Goal: Task Accomplishment & Management: Manage account settings

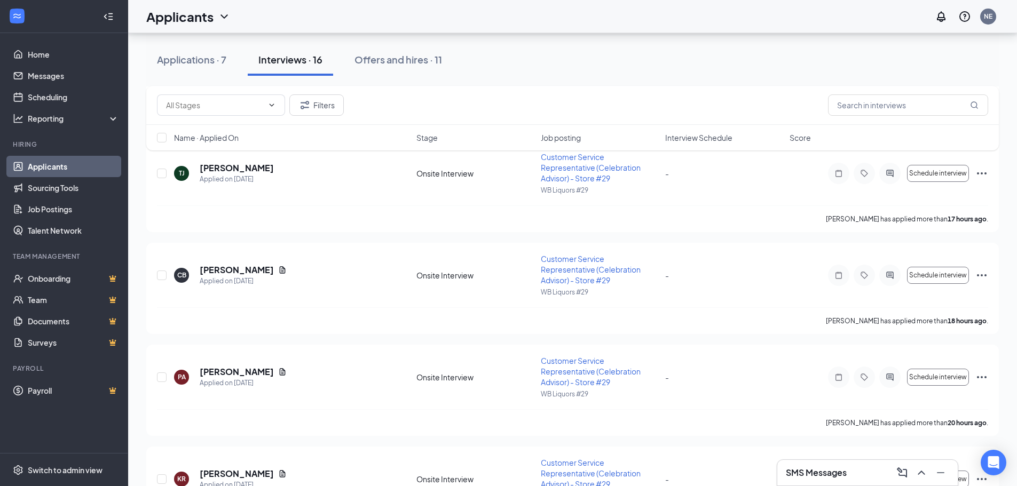
scroll to position [641, 0]
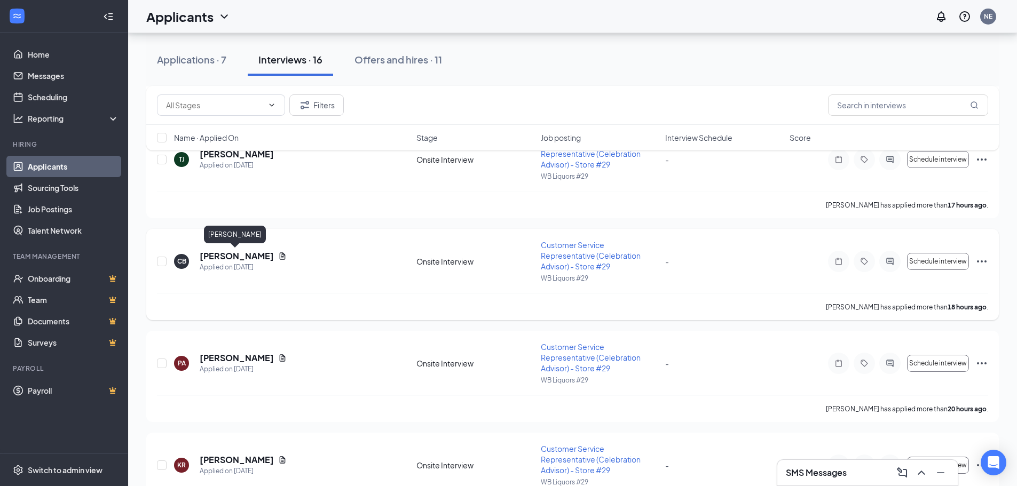
click at [243, 254] on h5 "[PERSON_NAME]" at bounding box center [237, 256] width 74 height 12
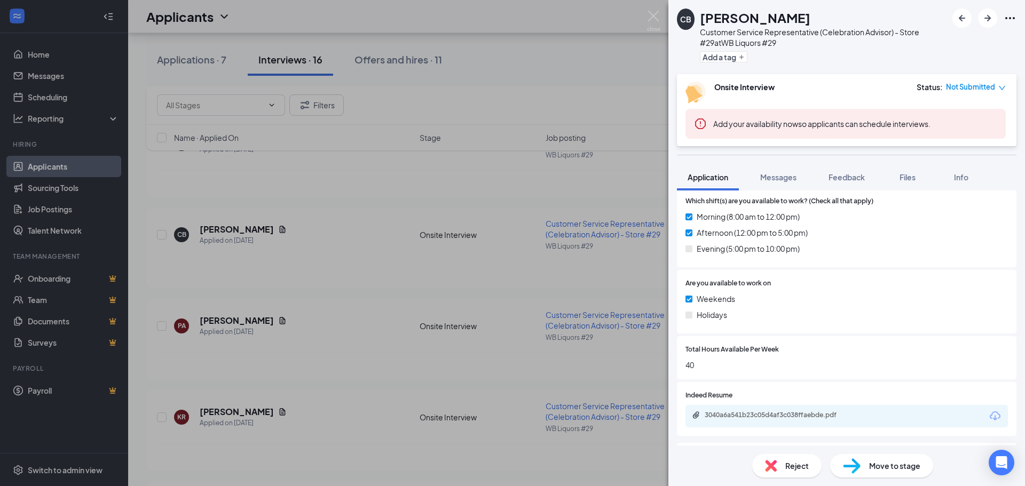
scroll to position [427, 0]
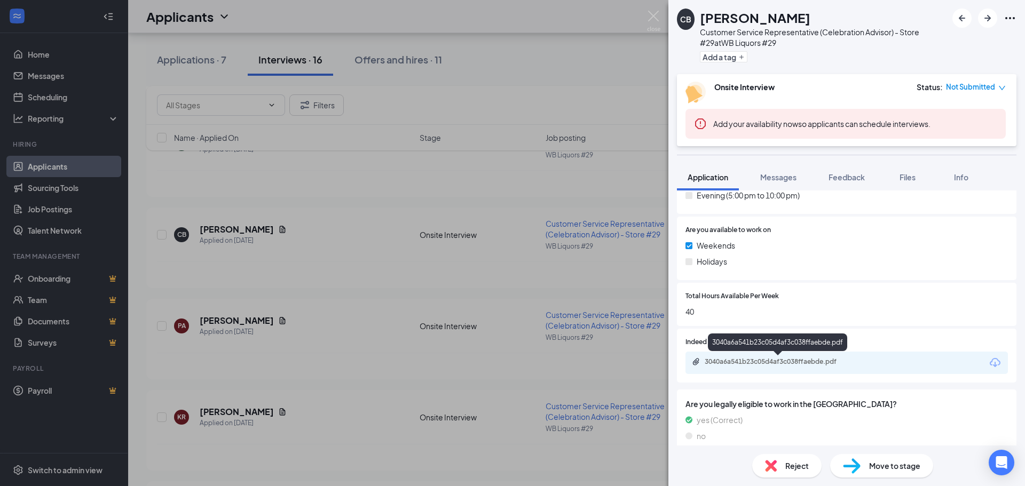
click at [759, 362] on div "3040a6a541b23c05d4af3c038ffaebde.pdf" at bounding box center [780, 362] width 150 height 9
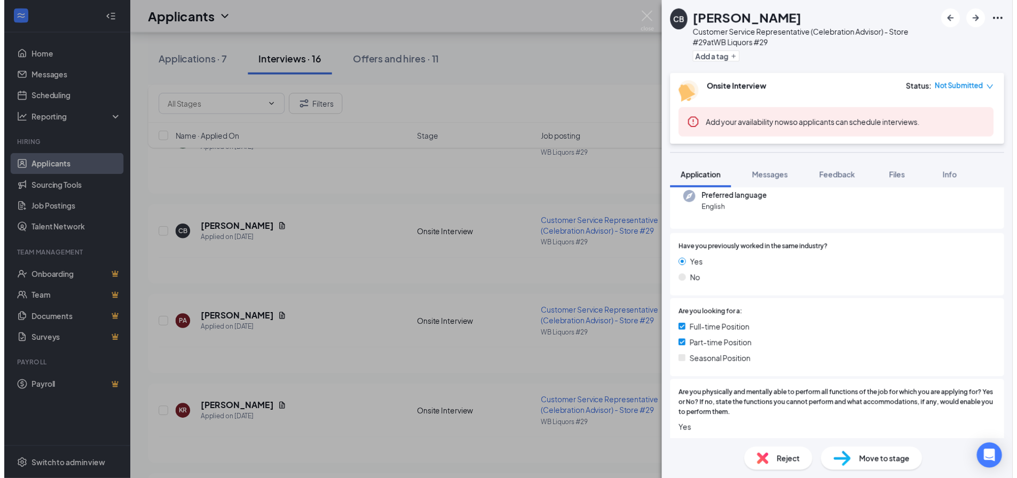
scroll to position [107, 0]
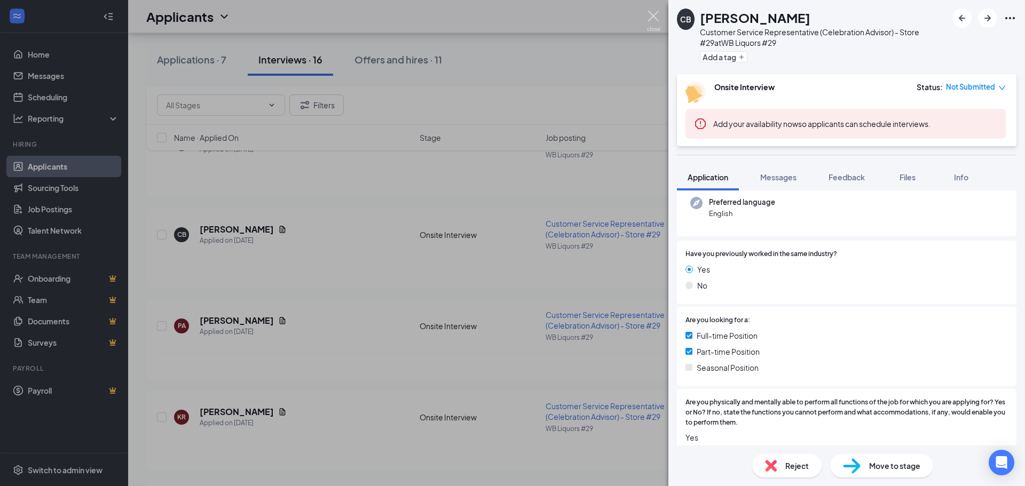
click at [659, 20] on img at bounding box center [653, 21] width 13 height 21
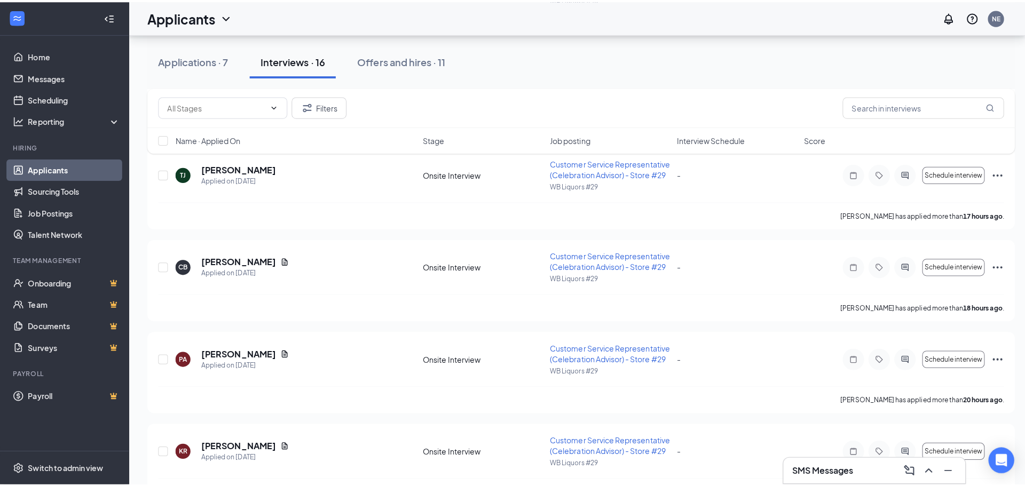
scroll to position [545, 0]
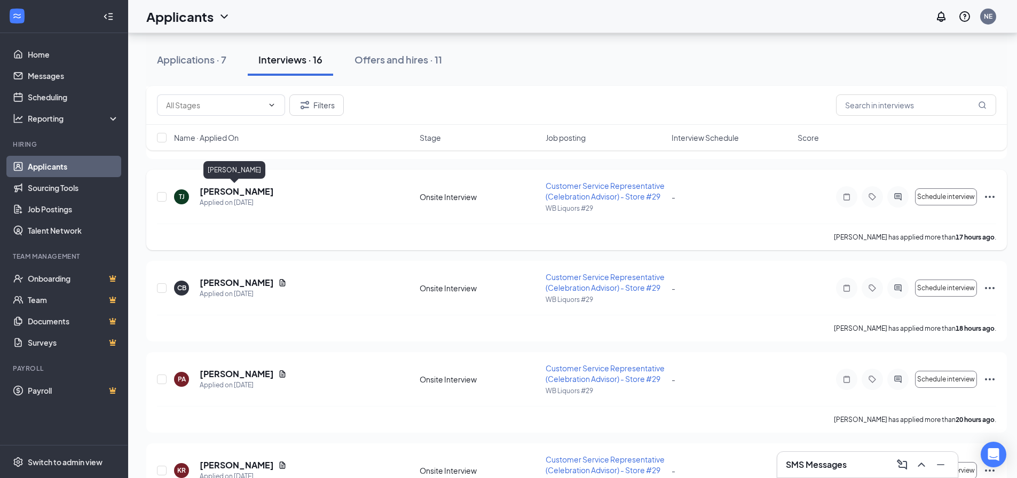
click at [242, 192] on h5 "[PERSON_NAME]" at bounding box center [237, 192] width 74 height 12
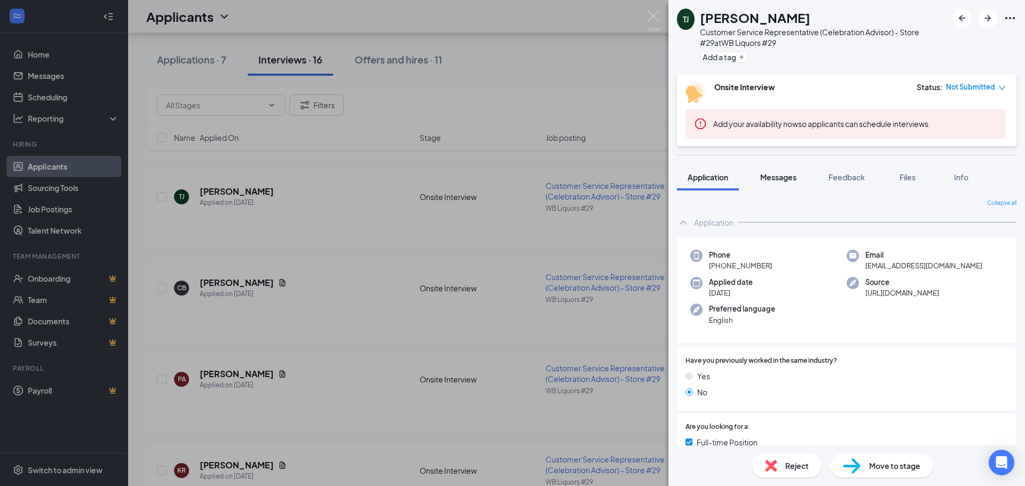
click at [768, 177] on span "Messages" at bounding box center [778, 177] width 36 height 10
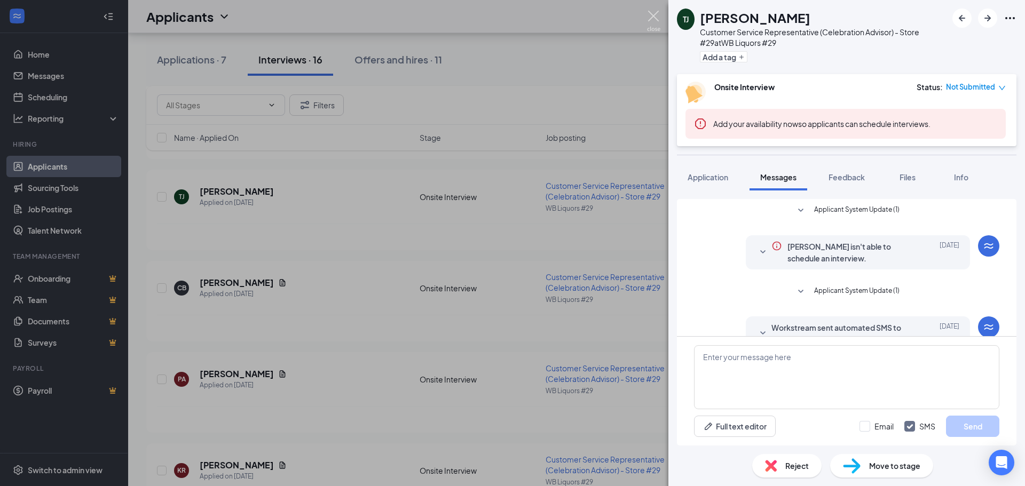
click at [655, 13] on img at bounding box center [653, 21] width 13 height 21
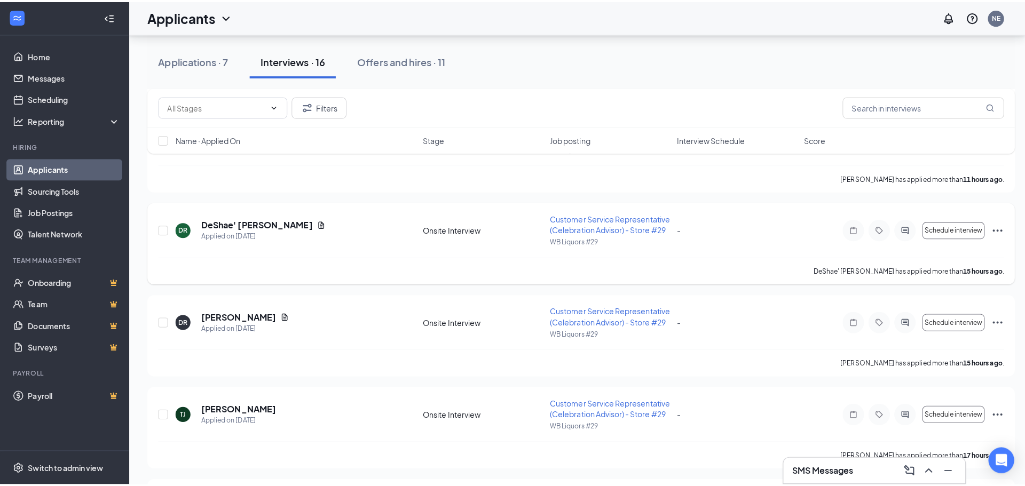
scroll to position [331, 0]
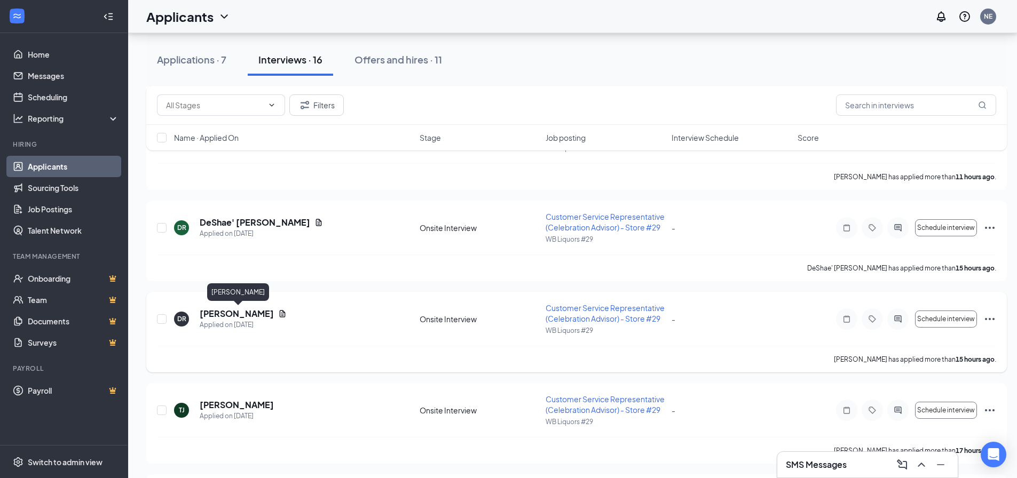
click at [247, 312] on h5 "[PERSON_NAME]" at bounding box center [237, 314] width 74 height 12
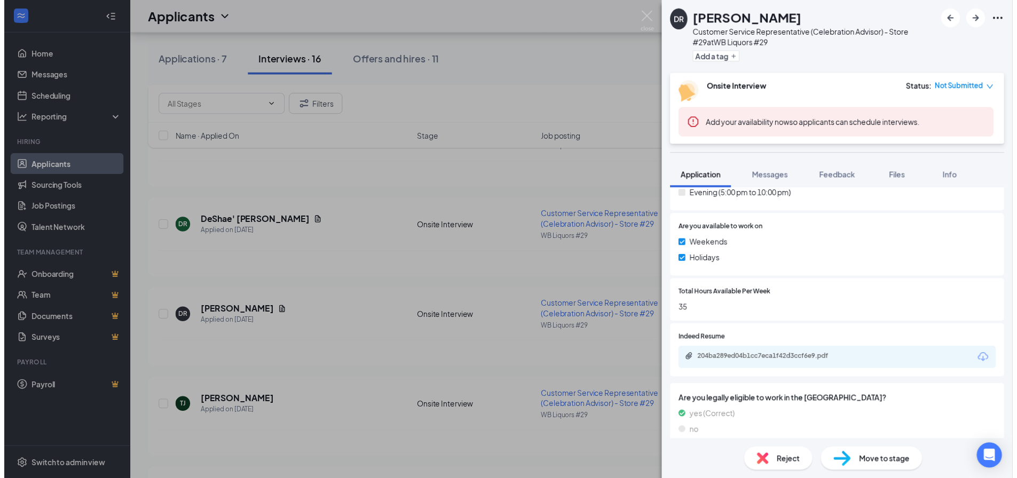
scroll to position [481, 0]
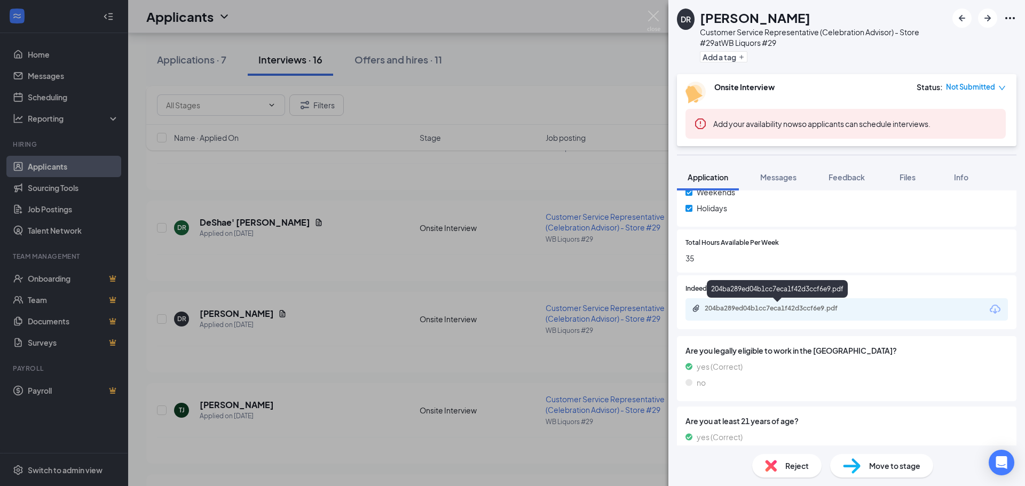
click at [775, 307] on div "204ba289ed04b1cc7eca1f42d3ccf6e9.pdf" at bounding box center [780, 308] width 150 height 9
click at [655, 17] on img at bounding box center [653, 21] width 13 height 21
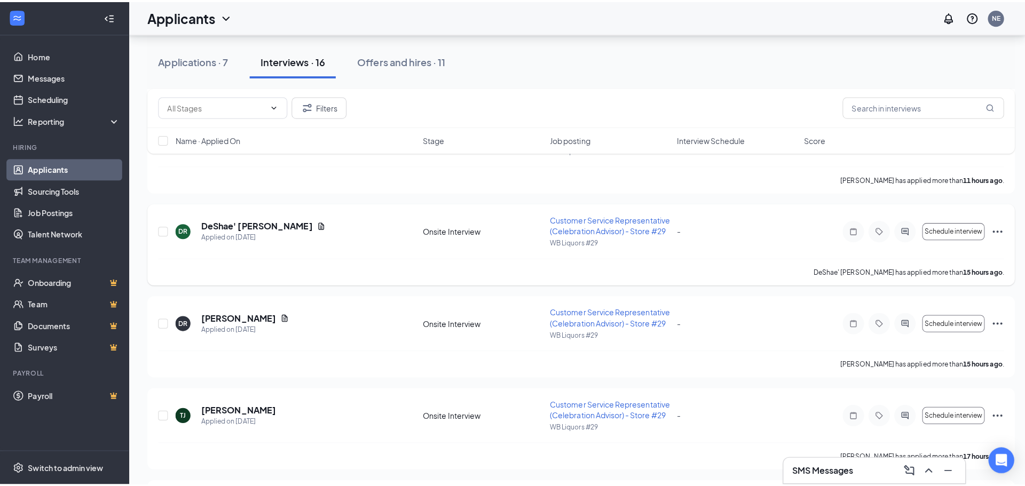
scroll to position [278, 0]
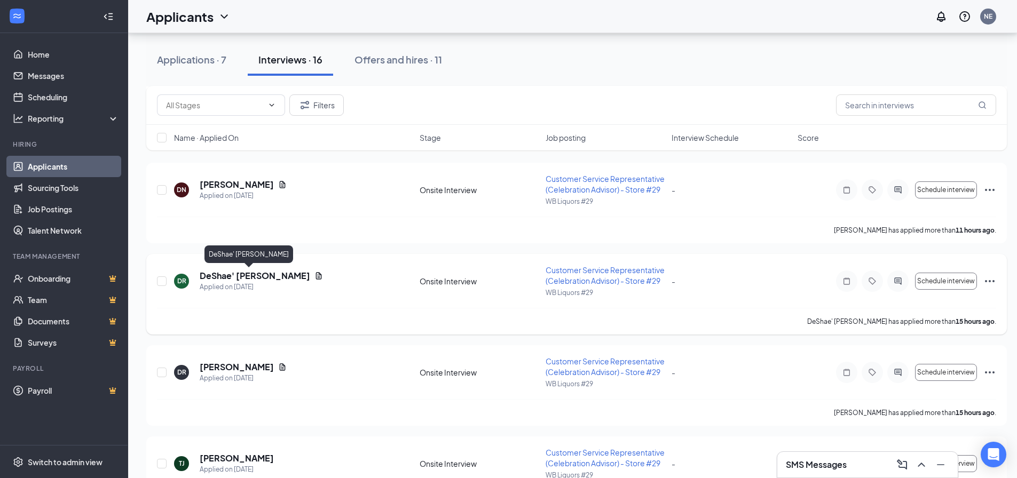
click at [236, 276] on h5 "DeShae' [PERSON_NAME]" at bounding box center [255, 276] width 111 height 12
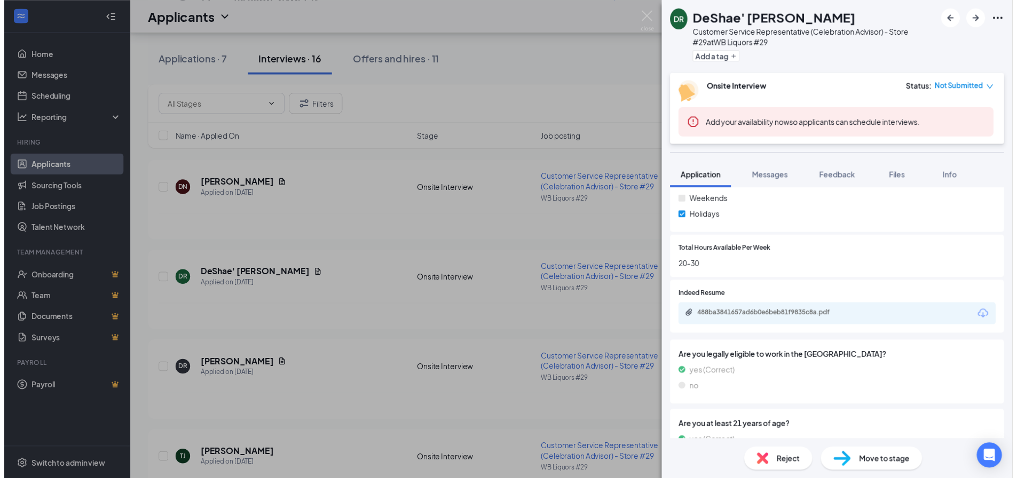
scroll to position [481, 0]
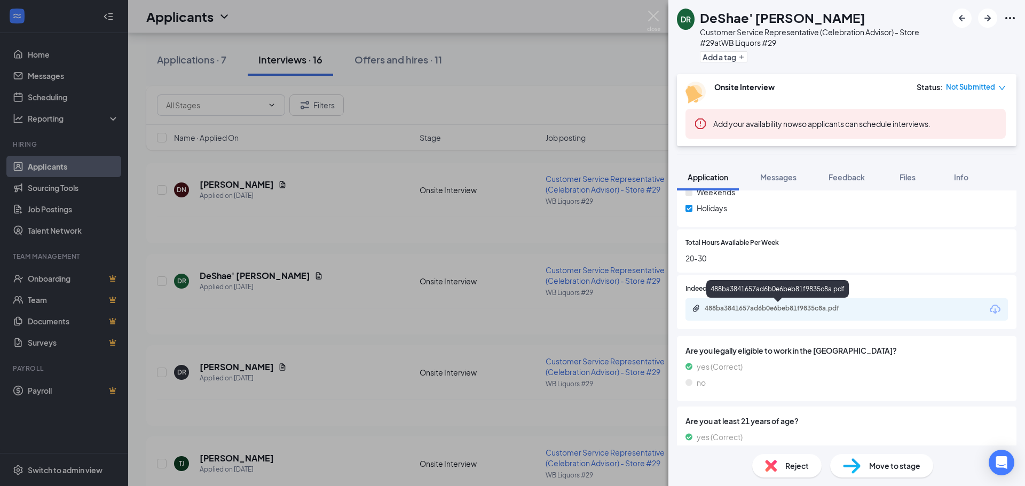
click at [764, 310] on div "488ba3841657ad6b0e6beb81f9835c8a.pdf" at bounding box center [780, 308] width 150 height 9
click at [652, 15] on img at bounding box center [653, 21] width 13 height 21
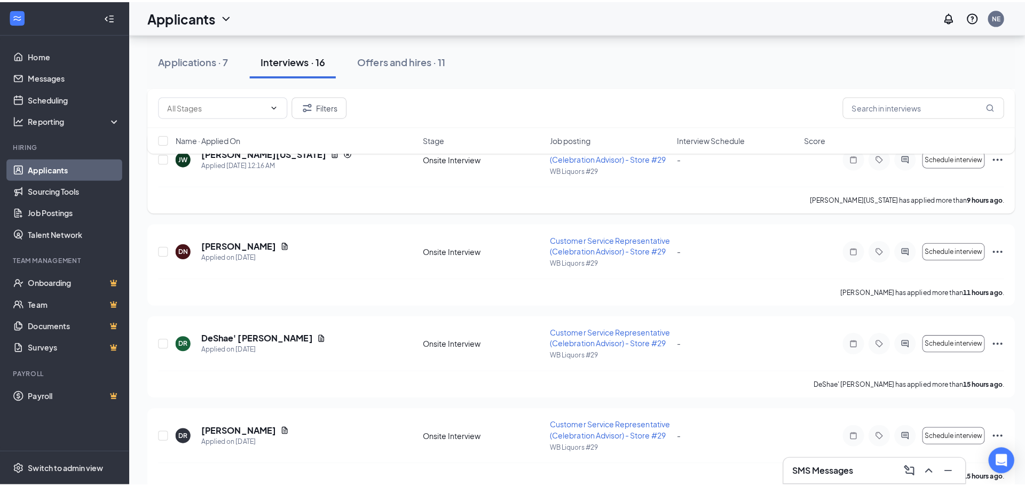
scroll to position [171, 0]
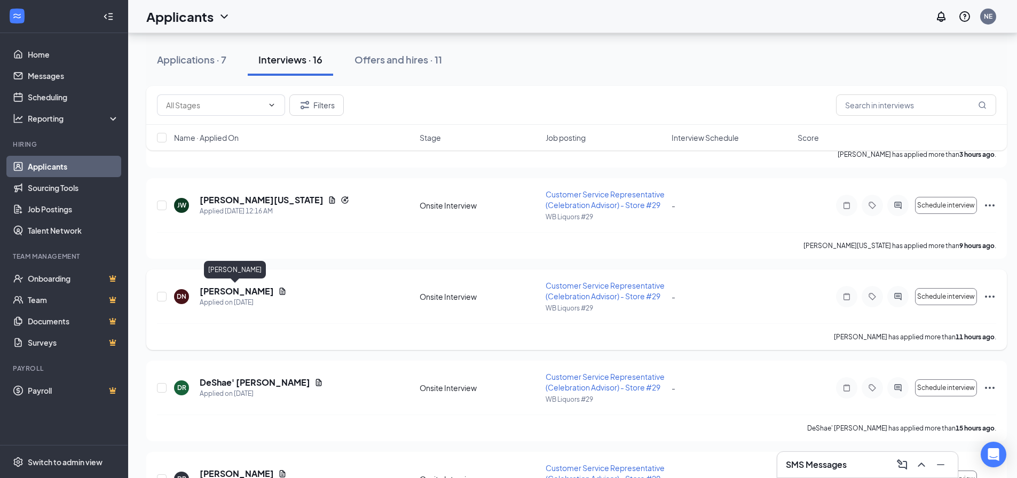
click at [238, 288] on h5 "[PERSON_NAME]" at bounding box center [237, 292] width 74 height 12
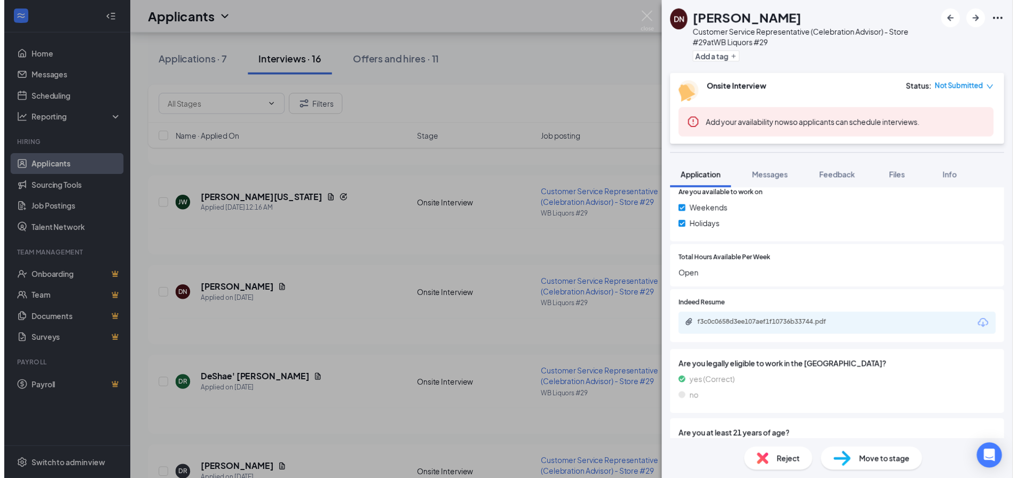
scroll to position [481, 0]
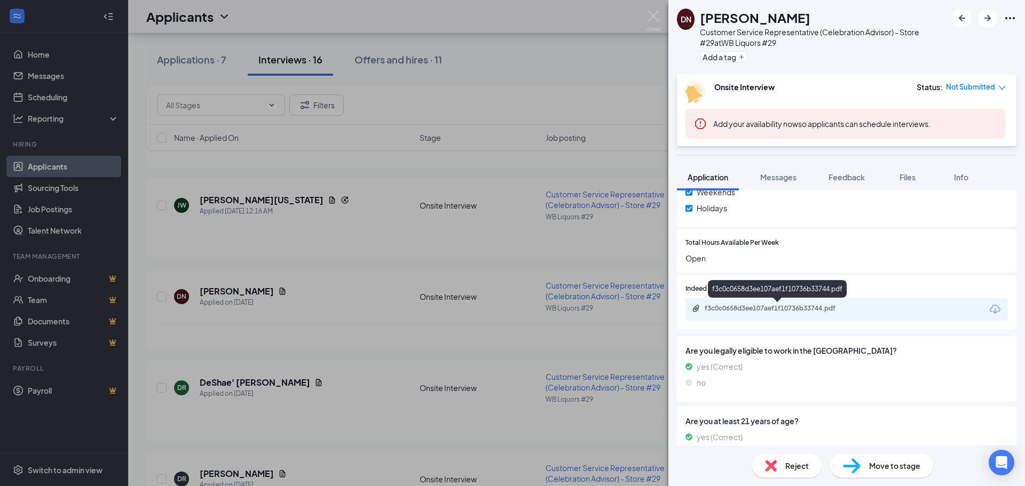
click at [779, 308] on div "f3c0c0658d3ee107aef1f10736b33744.pdf" at bounding box center [780, 308] width 150 height 9
drag, startPoint x: 657, startPoint y: 16, endPoint x: 594, endPoint y: 29, distance: 64.4
click at [657, 15] on img at bounding box center [653, 21] width 13 height 21
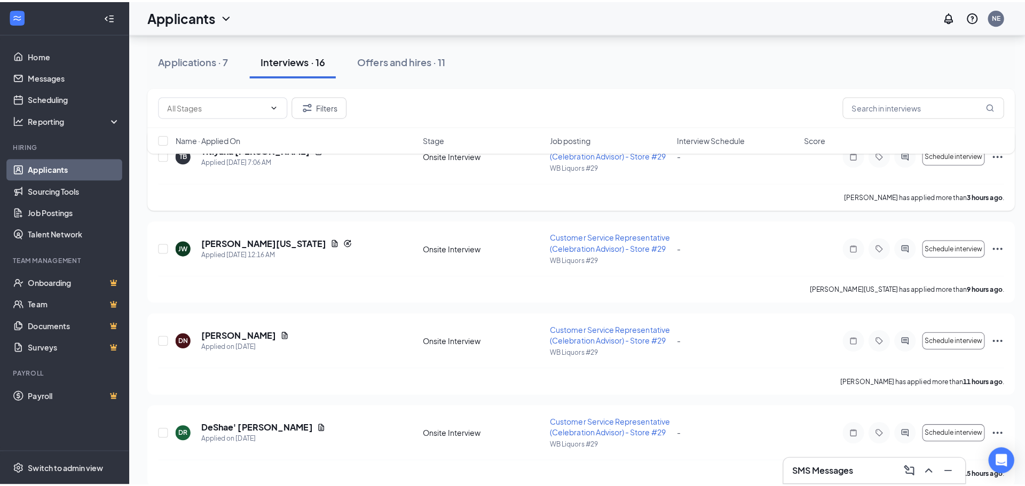
scroll to position [64, 0]
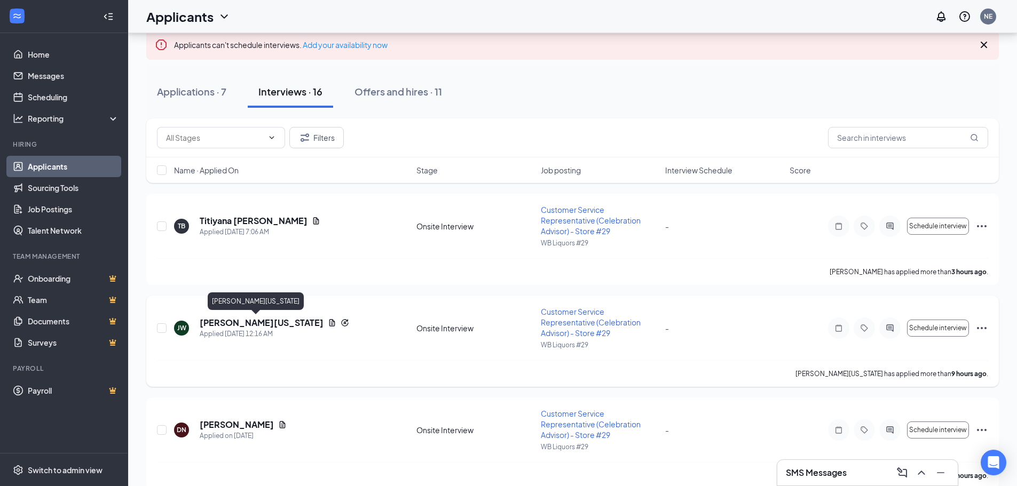
click at [250, 327] on h5 "[PERSON_NAME][US_STATE]" at bounding box center [262, 323] width 124 height 12
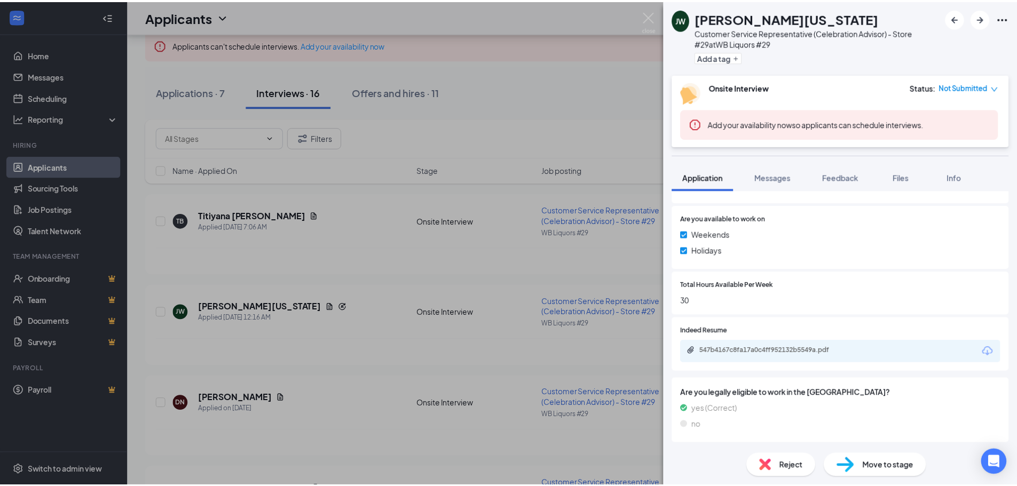
scroll to position [481, 0]
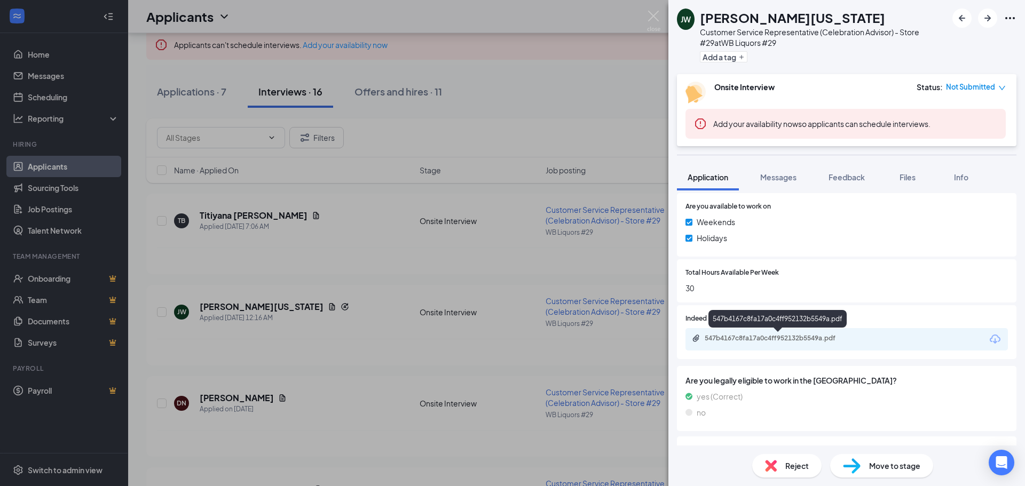
click at [770, 336] on div "547b4167c8fa17a0c4ff952132b5549a.pdf" at bounding box center [780, 338] width 150 height 9
click at [657, 14] on img at bounding box center [653, 21] width 13 height 21
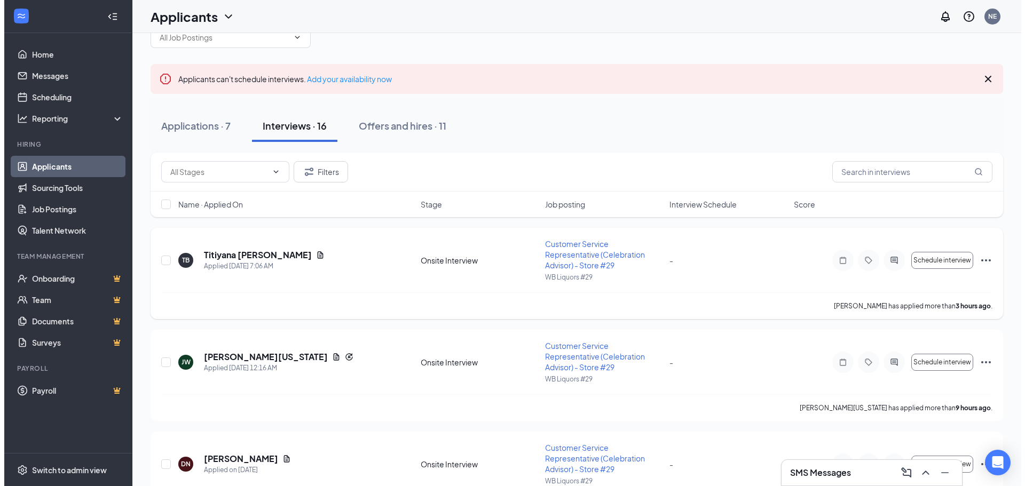
scroll to position [11, 0]
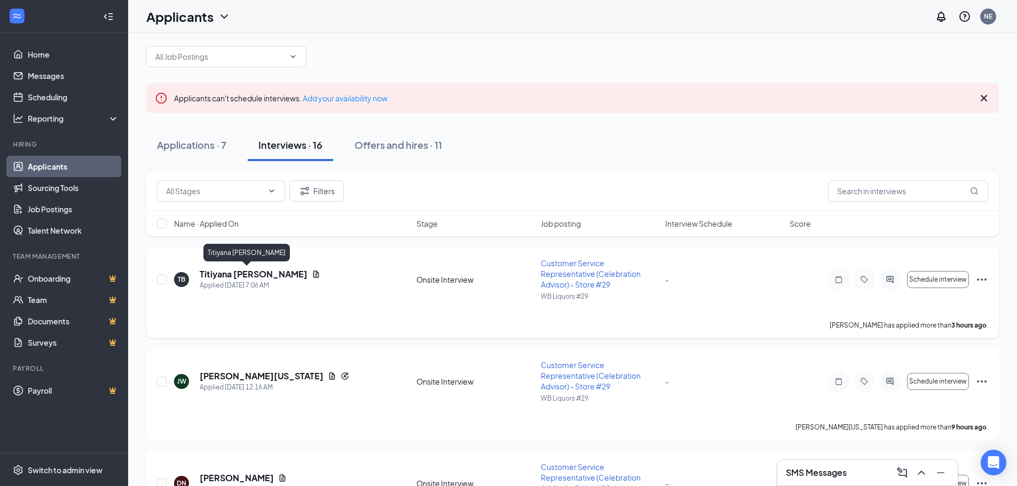
click at [236, 270] on h5 "Titiyana [PERSON_NAME]" at bounding box center [254, 275] width 108 height 12
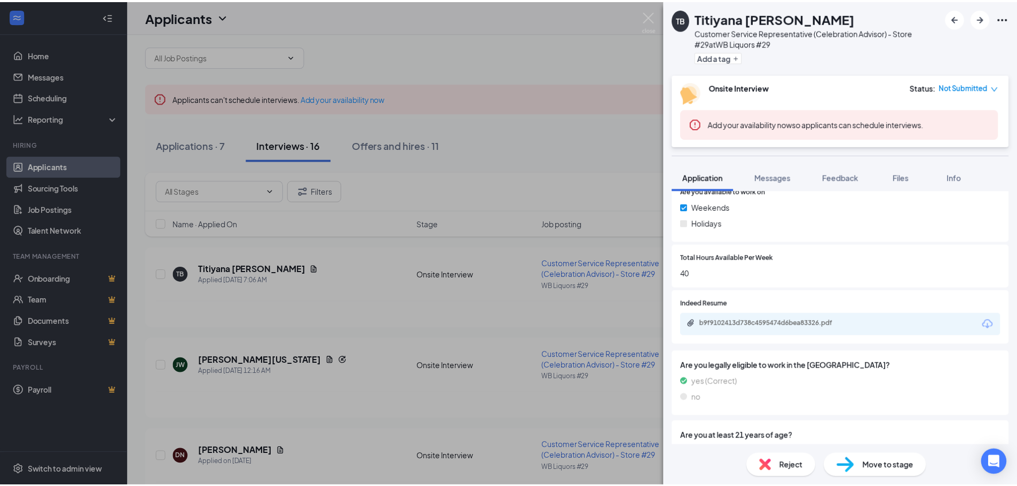
scroll to position [481, 0]
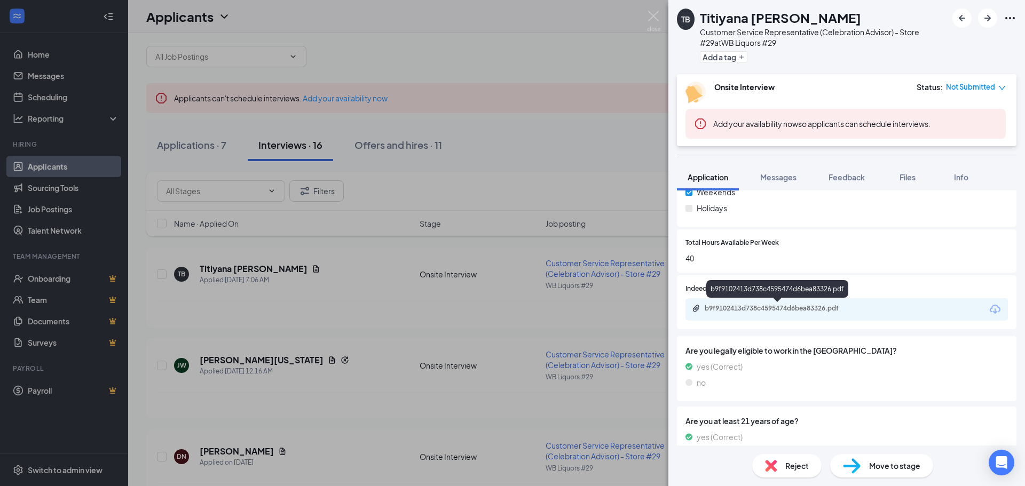
click at [787, 311] on div "b9f9102413d738c4595474d6bea83326.pdf" at bounding box center [780, 308] width 150 height 9
click at [655, 20] on img at bounding box center [653, 21] width 13 height 21
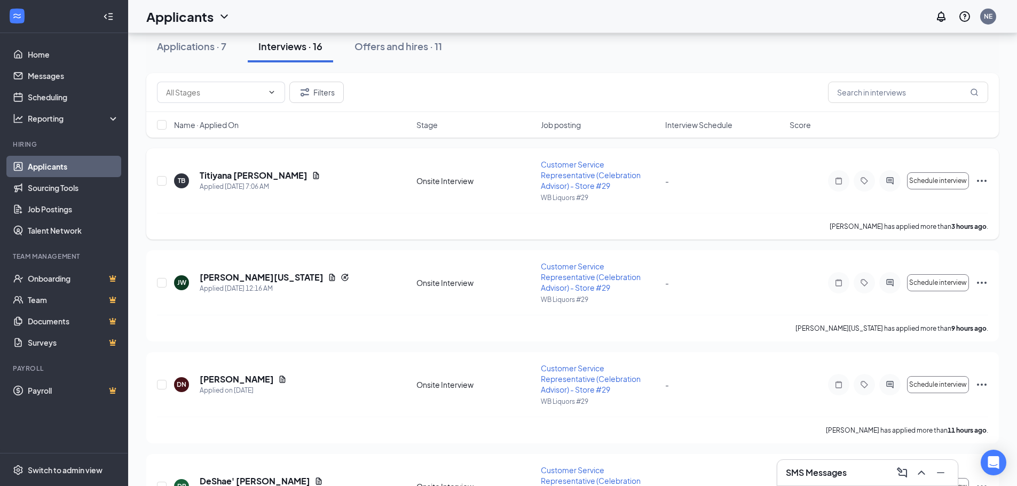
scroll to position [160, 0]
